Goal: Information Seeking & Learning: Learn about a topic

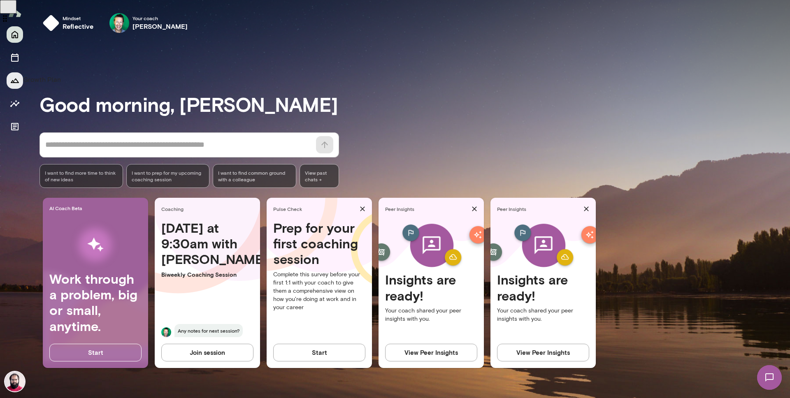
click at [19, 81] on icon "Growth Plan" at bounding box center [15, 81] width 10 height 10
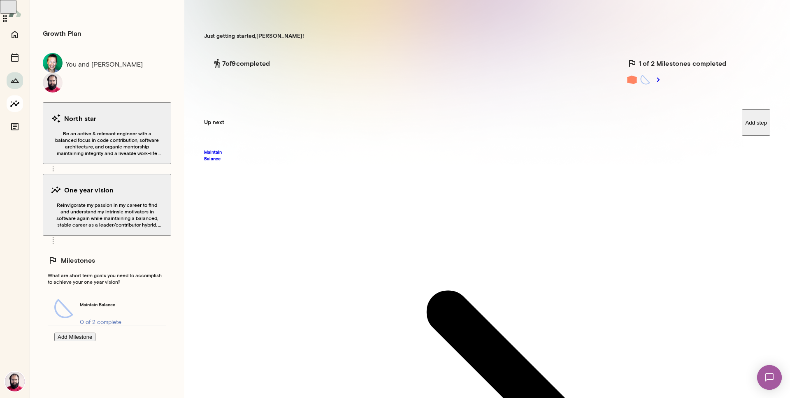
click at [12, 103] on icon "Insights" at bounding box center [15, 104] width 10 height 10
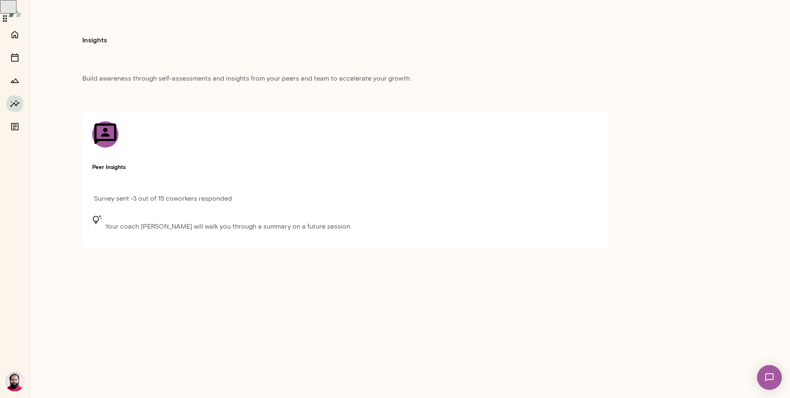
click at [253, 163] on h5 "Peer Insights" at bounding box center [345, 167] width 507 height 8
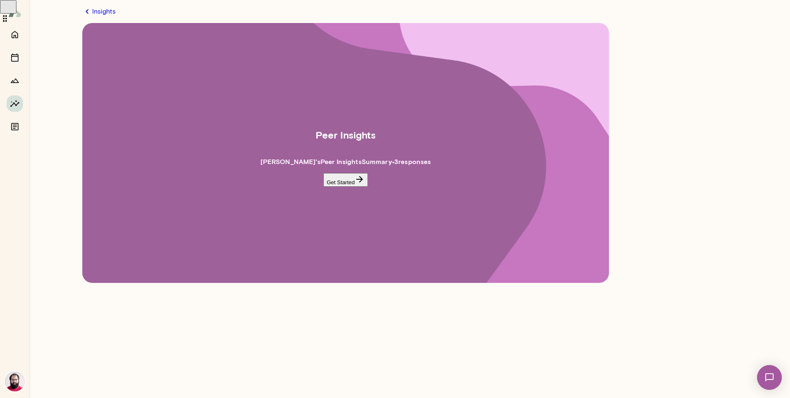
click at [343, 179] on button "Get Started" at bounding box center [345, 180] width 44 height 14
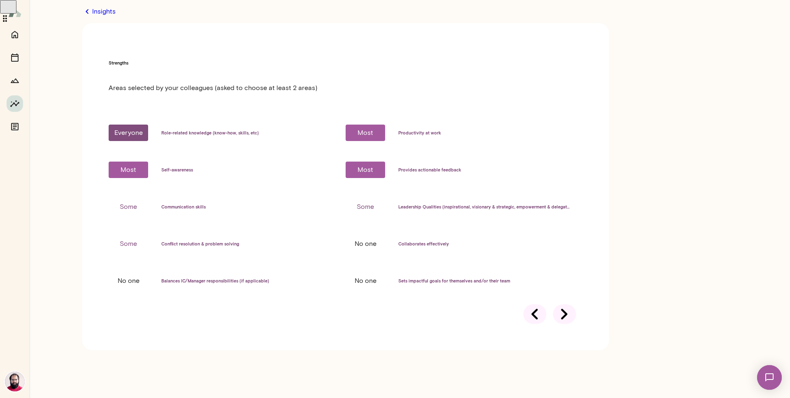
click at [562, 303] on icon at bounding box center [564, 314] width 23 height 23
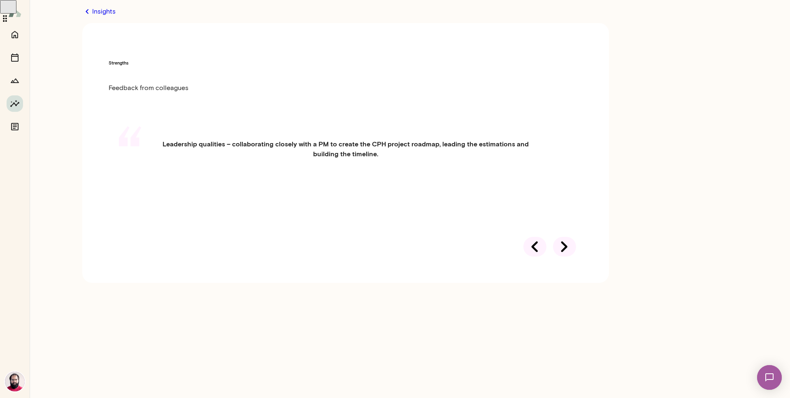
click at [562, 248] on icon at bounding box center [564, 246] width 23 height 23
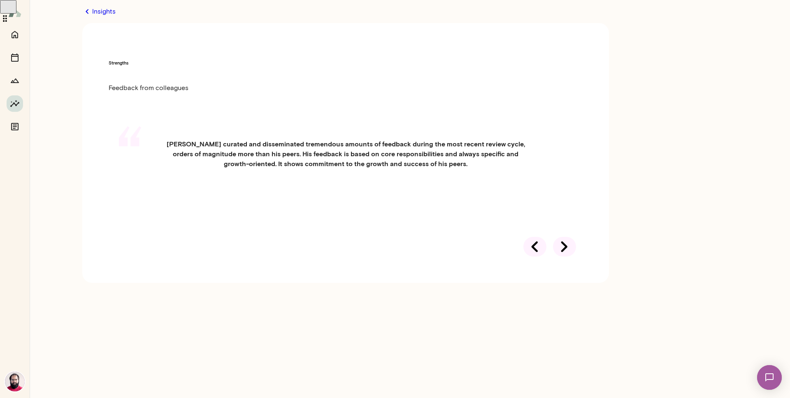
click at [562, 258] on icon at bounding box center [564, 246] width 23 height 23
click at [534, 258] on icon at bounding box center [534, 246] width 23 height 23
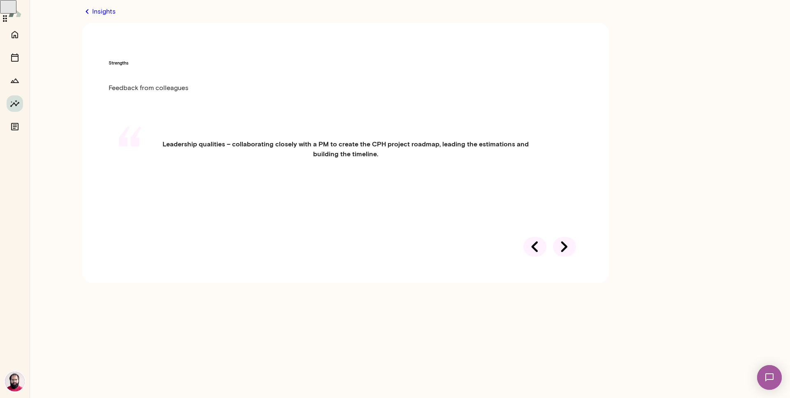
click at [537, 253] on div at bounding box center [534, 247] width 23 height 20
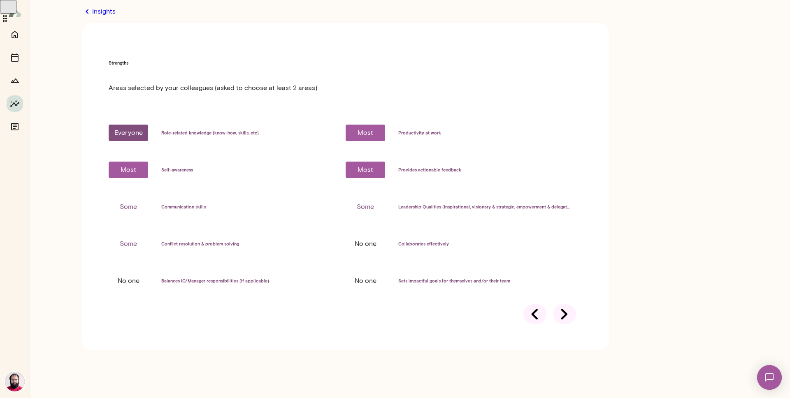
click at [561, 303] on icon at bounding box center [564, 314] width 23 height 23
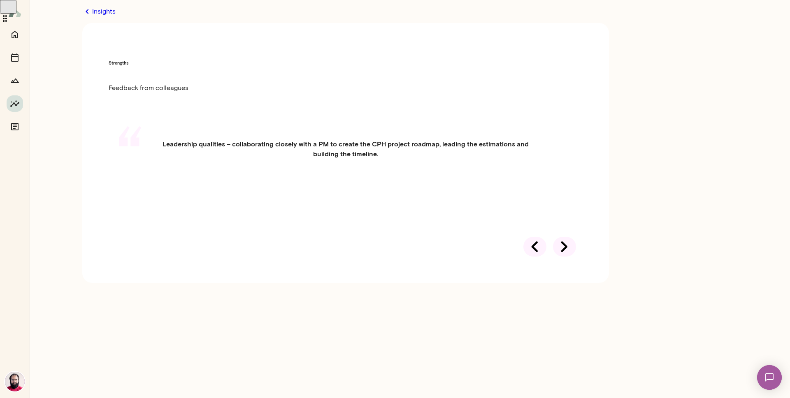
click at [561, 251] on icon at bounding box center [564, 246] width 23 height 23
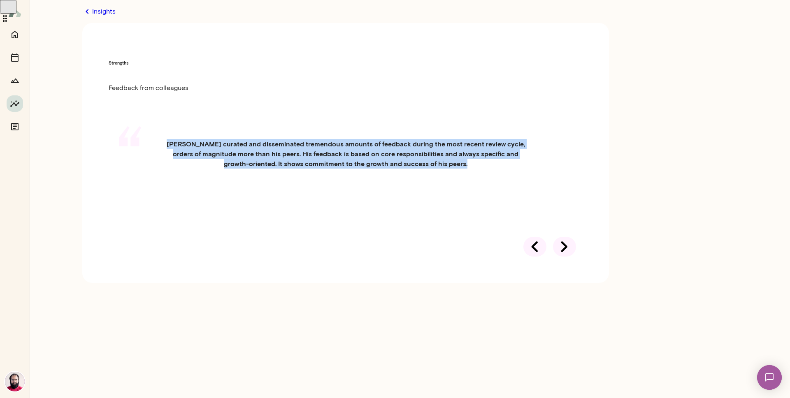
click at [561, 208] on div "“ [PERSON_NAME] curated and disseminated tremendous amounts of feedback during …" at bounding box center [346, 163] width 474 height 89
click at [561, 256] on icon at bounding box center [564, 246] width 23 height 23
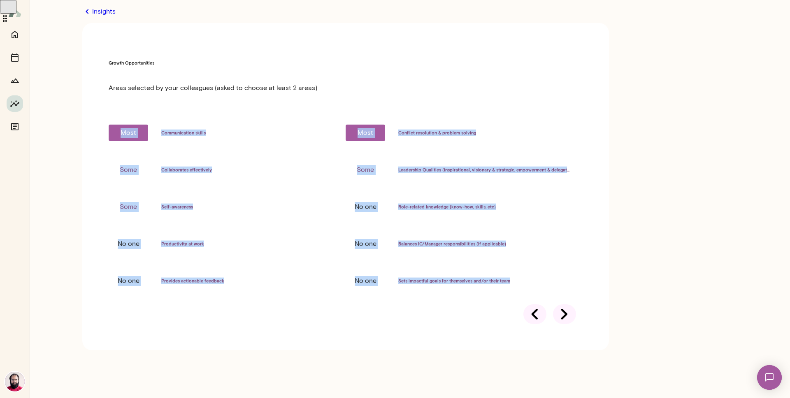
click at [560, 304] on div at bounding box center [564, 314] width 23 height 20
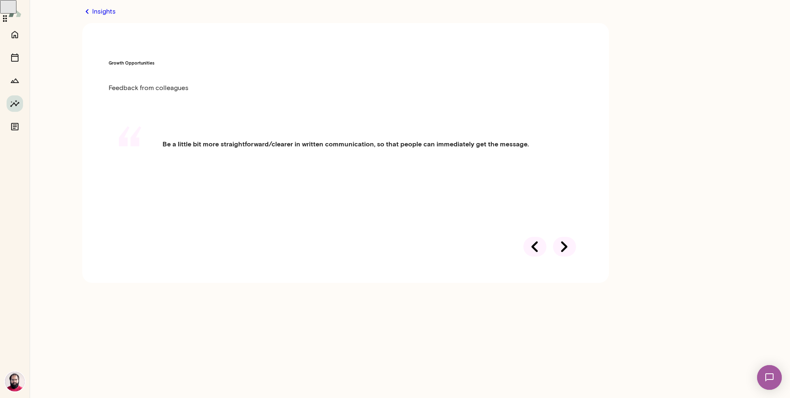
click at [560, 255] on div at bounding box center [564, 247] width 23 height 20
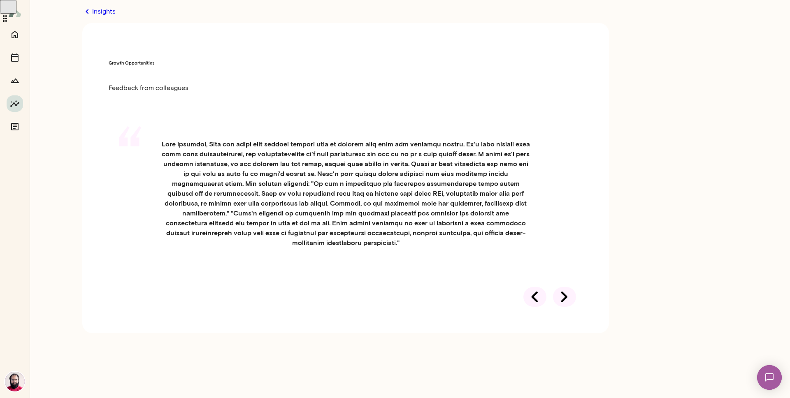
click at [414, 217] on h4 at bounding box center [345, 193] width 369 height 109
click at [532, 307] on div at bounding box center [534, 297] width 23 height 20
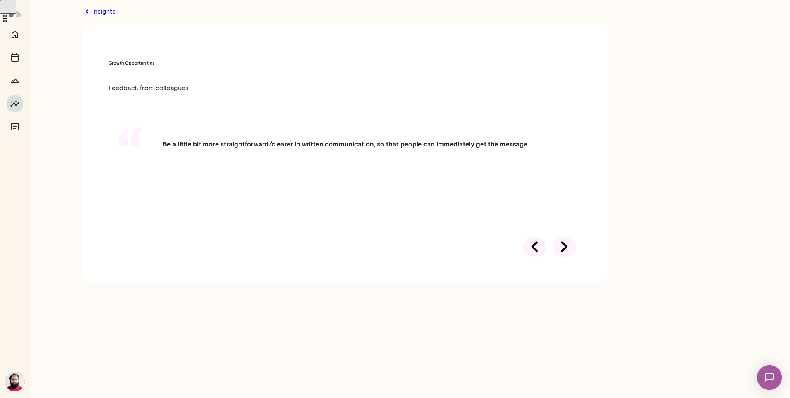
click at [570, 244] on div at bounding box center [564, 247] width 23 height 20
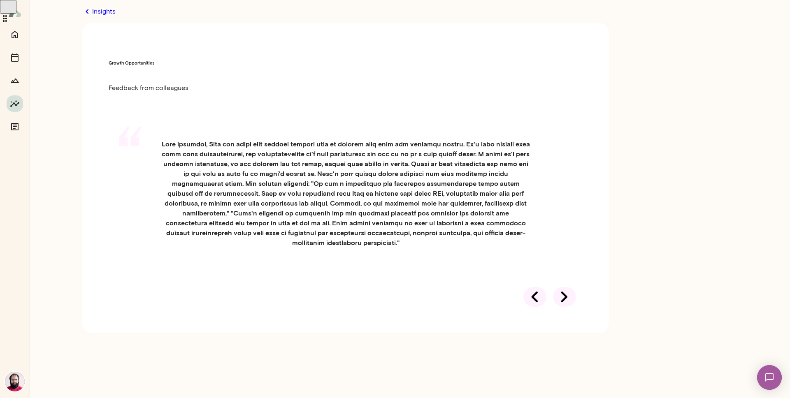
scroll to position [175, 0]
click at [538, 307] on div at bounding box center [534, 297] width 23 height 20
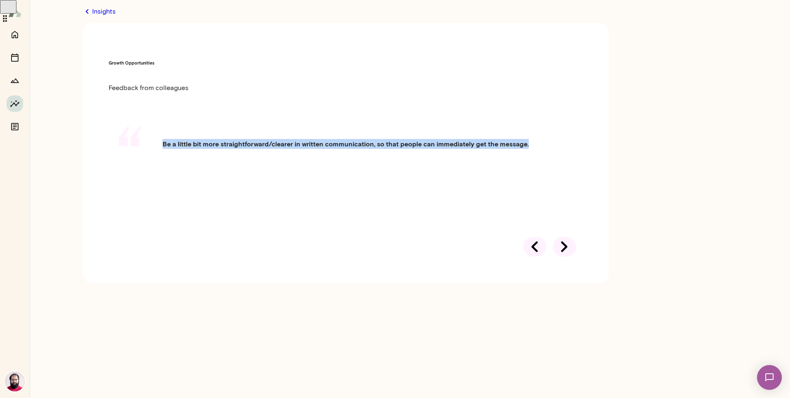
drag, startPoint x: 188, startPoint y: 127, endPoint x: 383, endPoint y: 155, distance: 197.5
click at [383, 149] on h4 "Be a little bit more straightforward/clearer in written communication, so that …" at bounding box center [346, 144] width 366 height 10
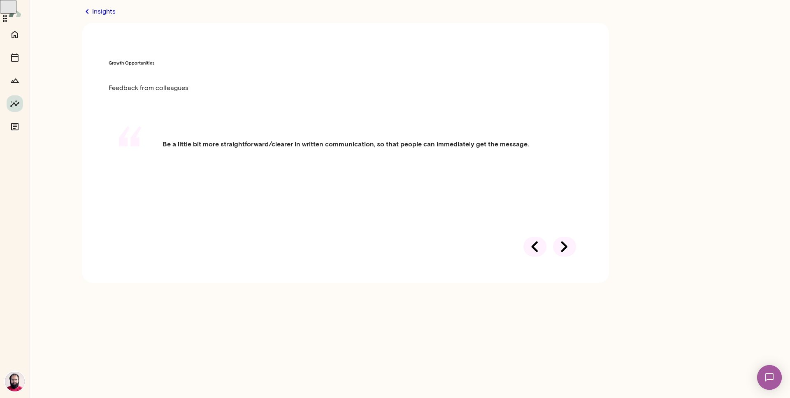
click at [567, 241] on icon at bounding box center [564, 246] width 23 height 23
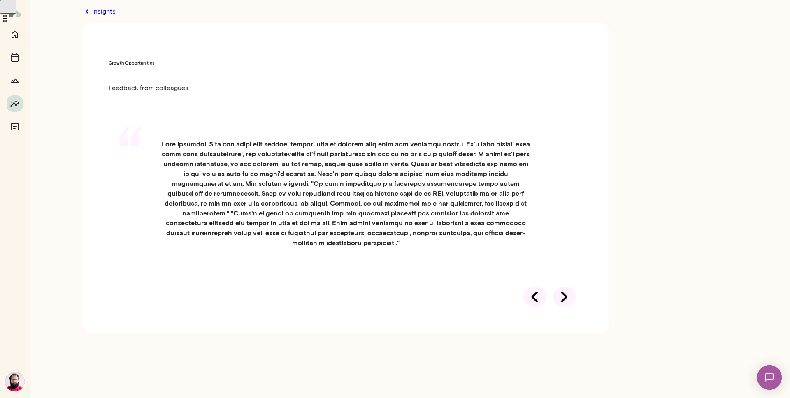
scroll to position [172, 0]
click at [561, 309] on icon at bounding box center [564, 297] width 23 height 23
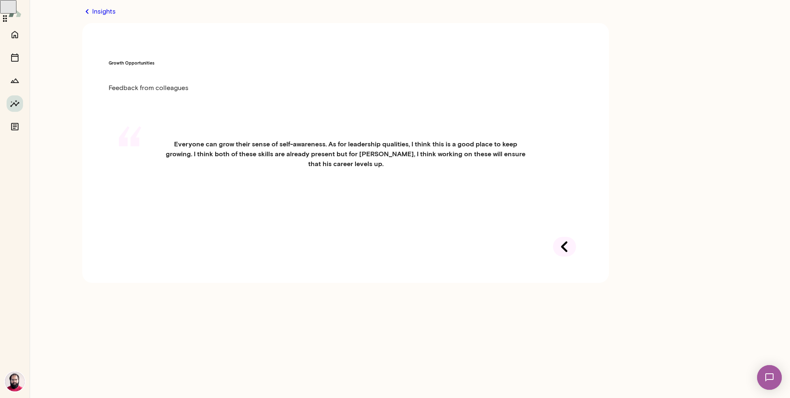
click at [561, 248] on icon at bounding box center [564, 246] width 23 height 23
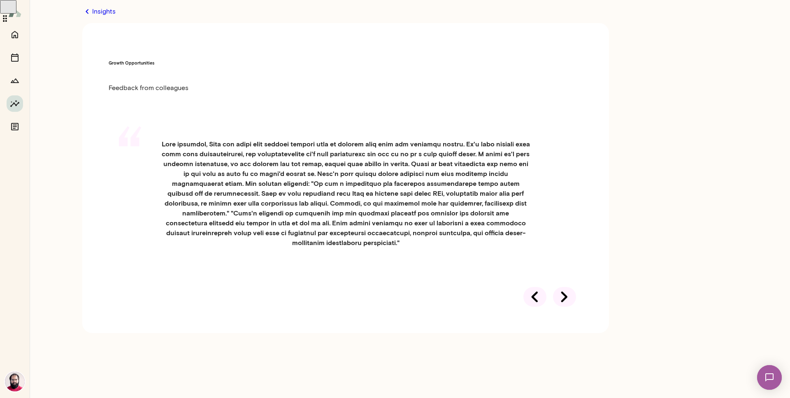
scroll to position [175, 0]
click at [531, 287] on div "“" at bounding box center [346, 203] width 474 height 168
click at [531, 307] on div at bounding box center [534, 297] width 23 height 20
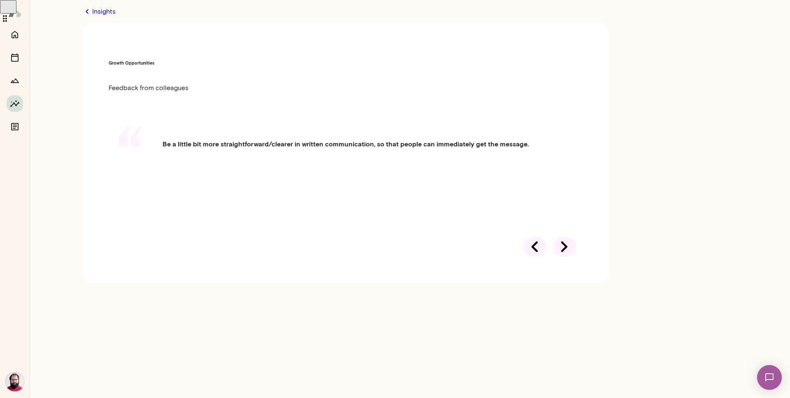
click at [257, 139] on h4 "Be a little bit more straightforward/clearer in written communication, so that …" at bounding box center [346, 144] width 366 height 10
click at [568, 244] on icon at bounding box center [564, 246] width 23 height 23
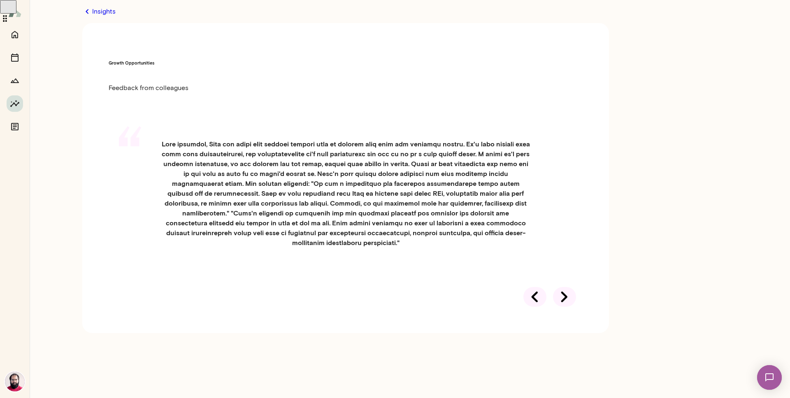
scroll to position [77, 0]
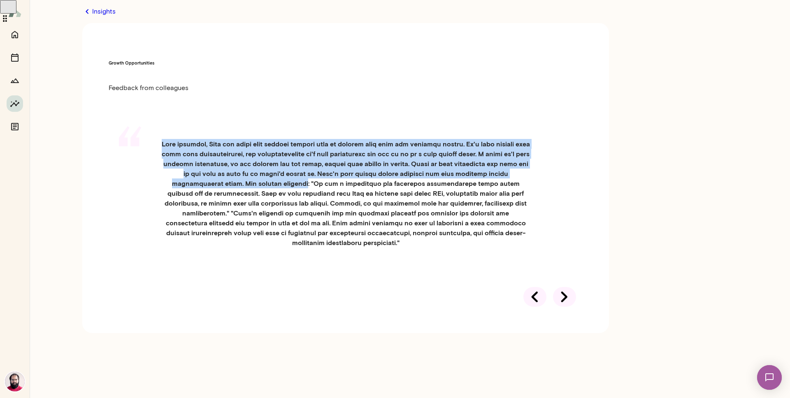
drag, startPoint x: 164, startPoint y: 39, endPoint x: 262, endPoint y: 187, distance: 177.8
click at [262, 187] on div "“" at bounding box center [346, 203] width 474 height 168
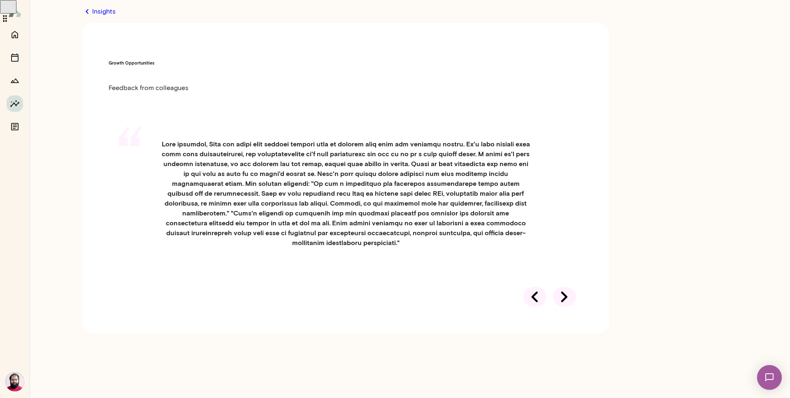
click at [493, 248] on h4 at bounding box center [345, 193] width 369 height 109
copy h4 "bely"
click at [352, 244] on h4 at bounding box center [345, 193] width 369 height 109
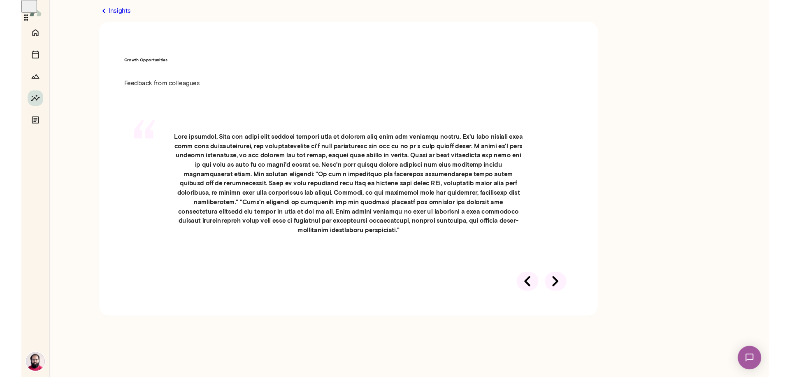
scroll to position [0, 0]
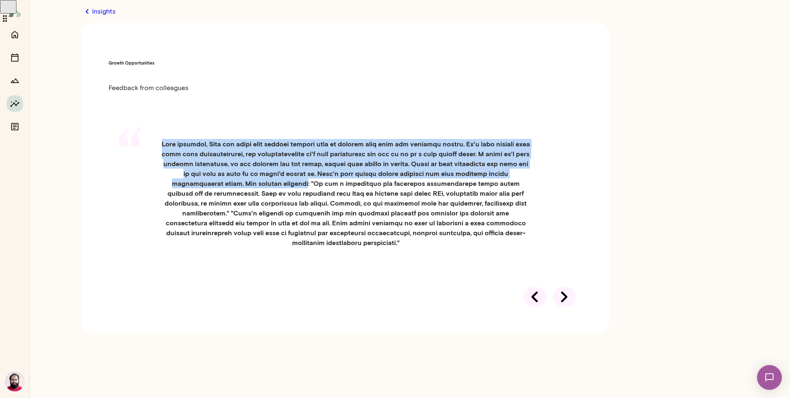
drag, startPoint x: 169, startPoint y: 125, endPoint x: 260, endPoint y: 261, distance: 163.5
click at [260, 248] on h4 at bounding box center [345, 193] width 369 height 109
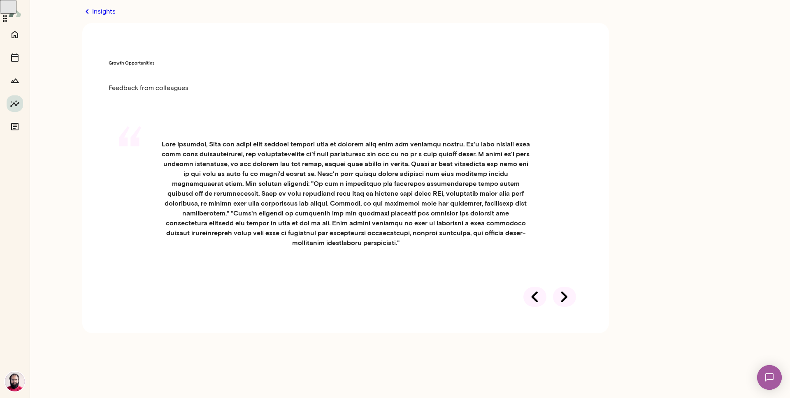
click at [231, 223] on h4 at bounding box center [345, 193] width 369 height 109
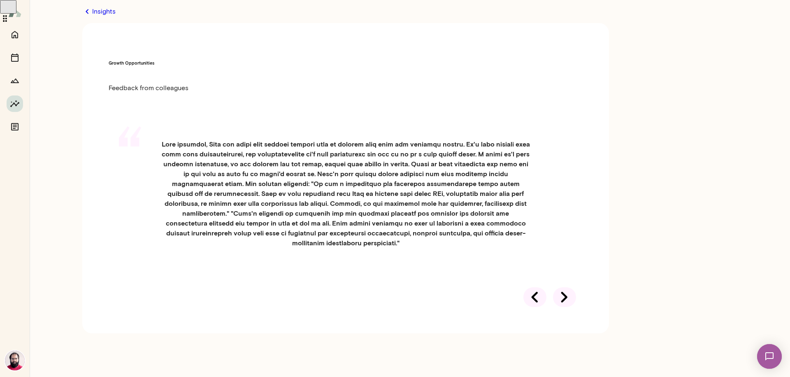
scroll to position [96, 0]
click at [226, 139] on h4 at bounding box center [345, 193] width 369 height 109
click at [170, 139] on h4 at bounding box center [345, 193] width 369 height 109
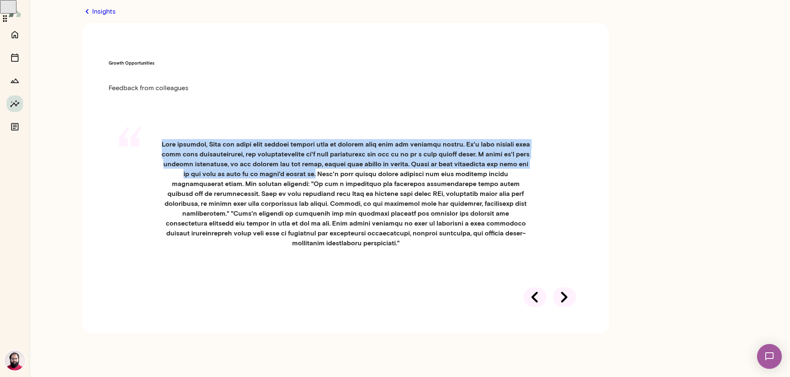
drag, startPoint x: 168, startPoint y: 28, endPoint x: 228, endPoint y: 142, distance: 129.4
click at [228, 142] on h4 at bounding box center [345, 193] width 369 height 109
click at [270, 139] on h4 at bounding box center [345, 193] width 369 height 109
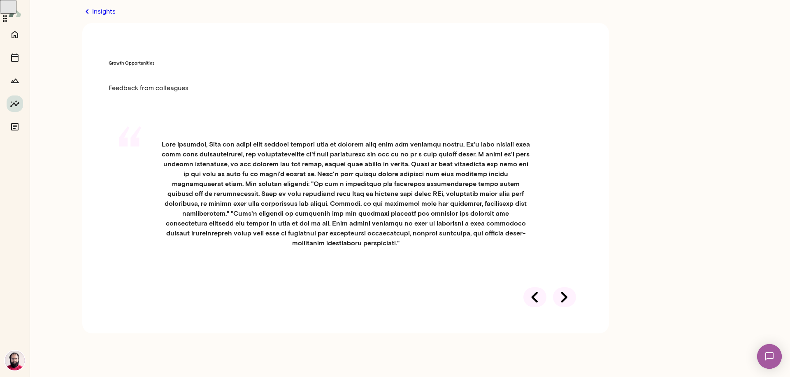
click at [225, 139] on h4 at bounding box center [345, 193] width 369 height 109
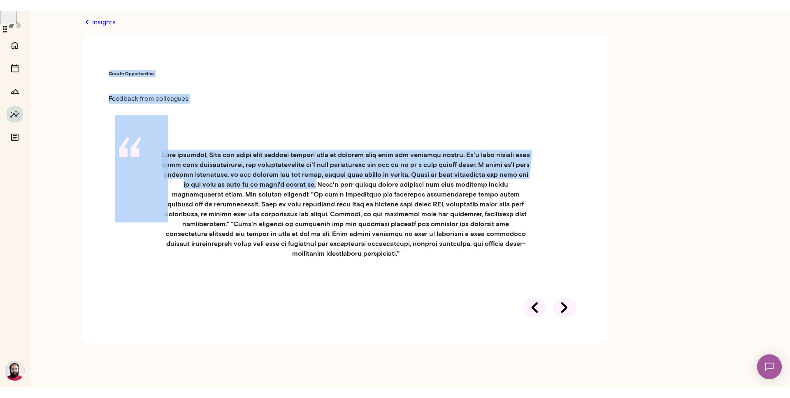
scroll to position [29, 0]
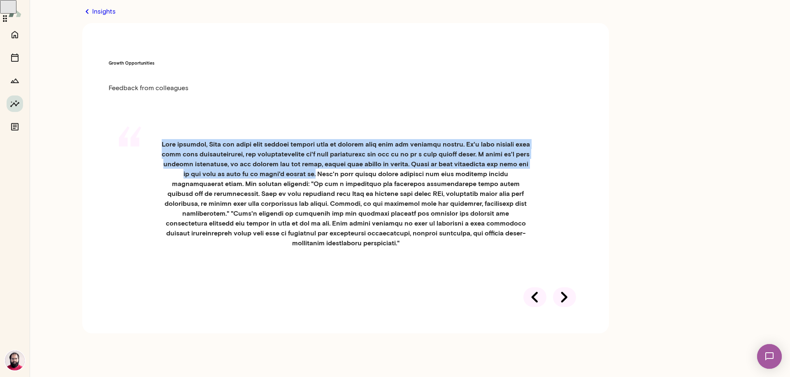
drag, startPoint x: 228, startPoint y: 140, endPoint x: 159, endPoint y: 100, distance: 79.8
click at [159, 119] on div "“" at bounding box center [346, 203] width 474 height 168
